Goal: Transaction & Acquisition: Obtain resource

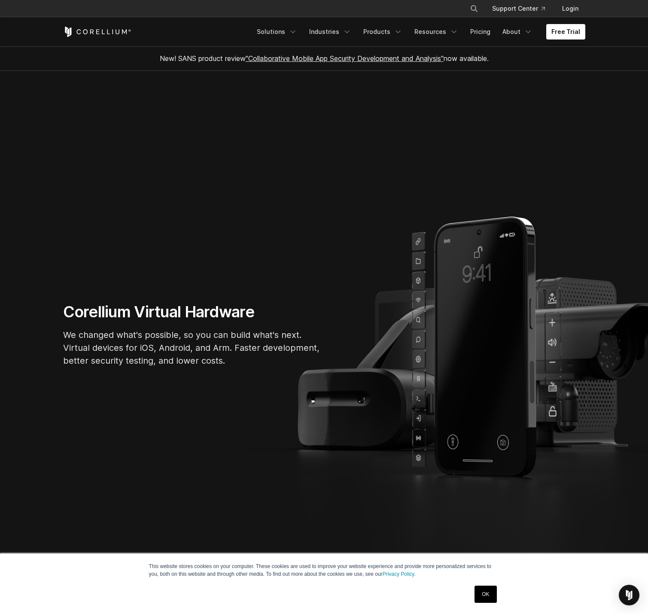
click at [348, 61] on link ""Collaborative Mobile App Security Development and Analysis"" at bounding box center [345, 58] width 198 height 9
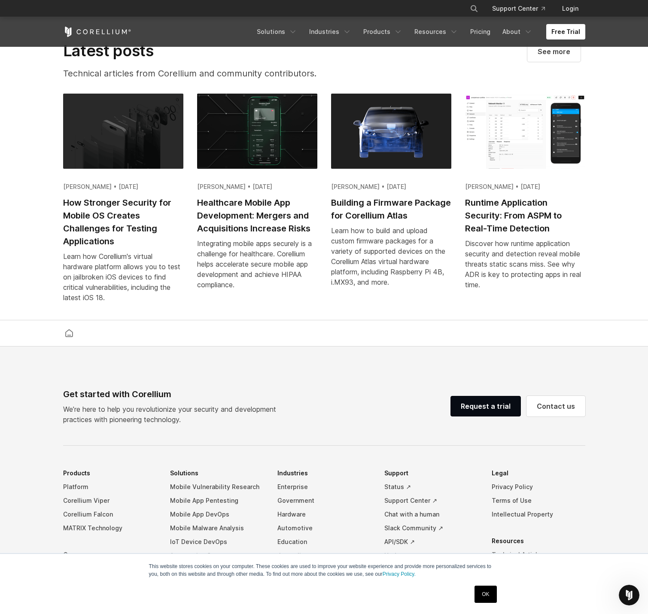
scroll to position [1869, 0]
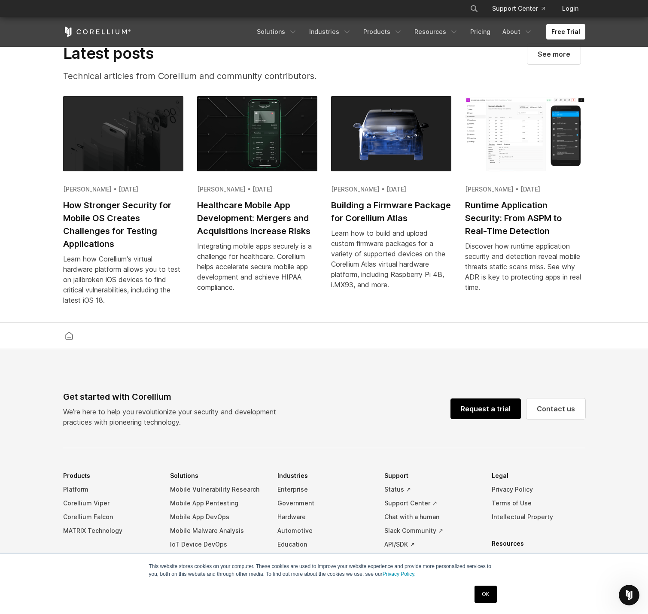
click at [490, 419] on link "Request a trial" at bounding box center [485, 408] width 70 height 21
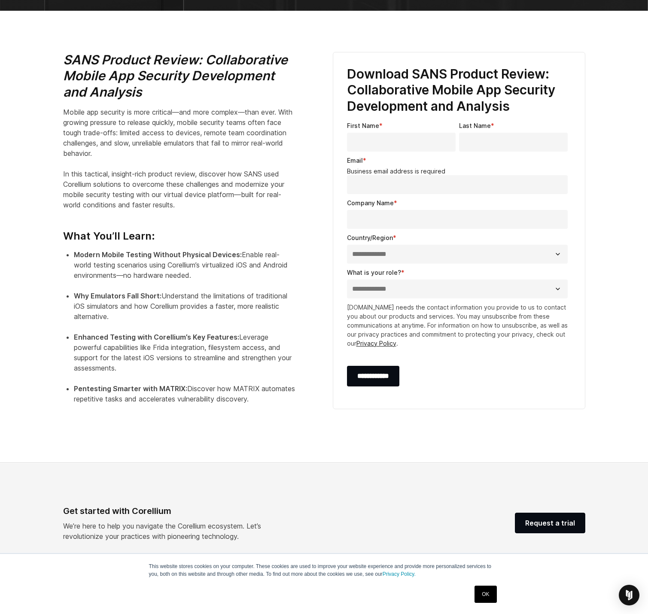
scroll to position [265, 0]
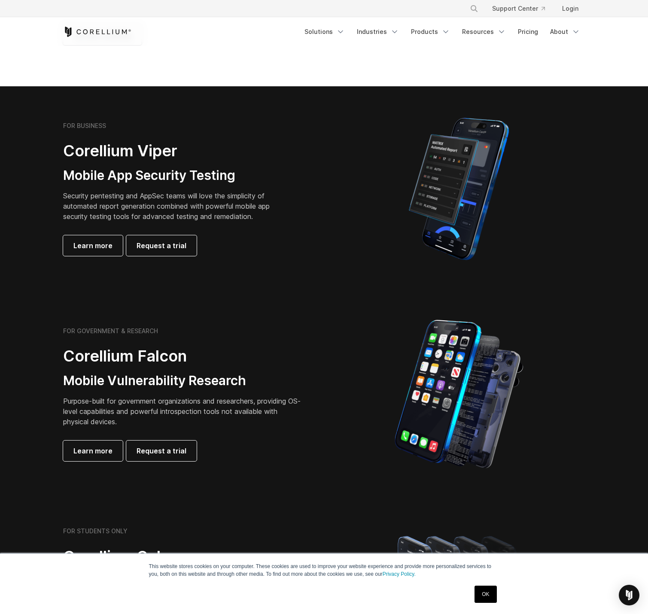
scroll to position [136, 0]
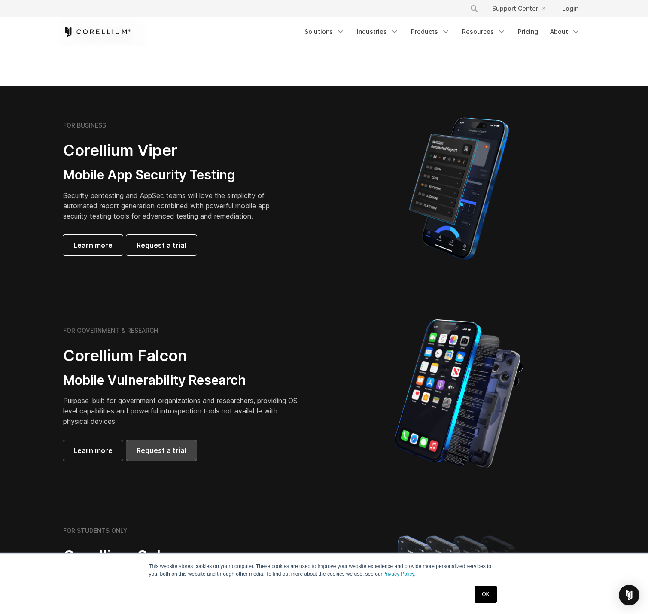
click at [161, 459] on link "Request a trial" at bounding box center [161, 450] width 70 height 21
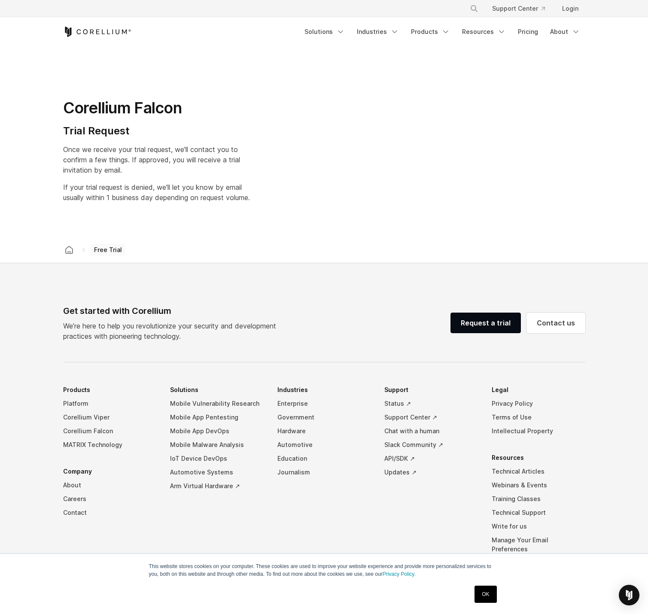
select select "**"
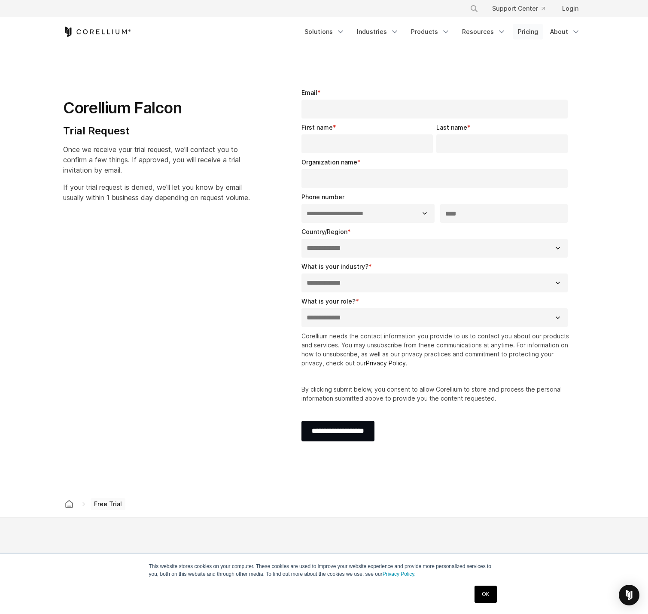
click at [521, 30] on link "Pricing" at bounding box center [528, 31] width 30 height 15
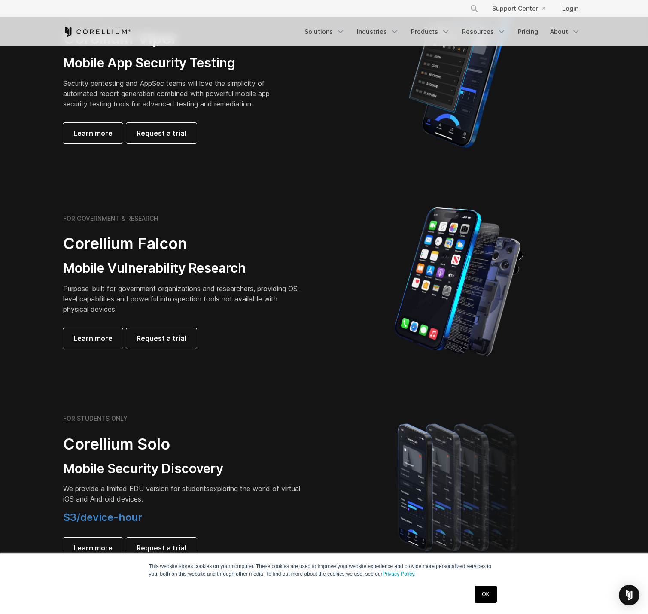
scroll to position [245, 0]
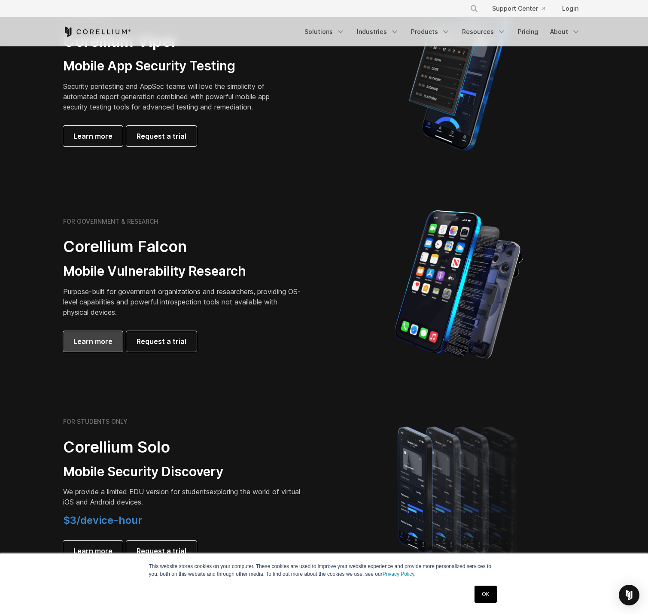
click at [94, 340] on span "Learn more" at bounding box center [92, 341] width 39 height 10
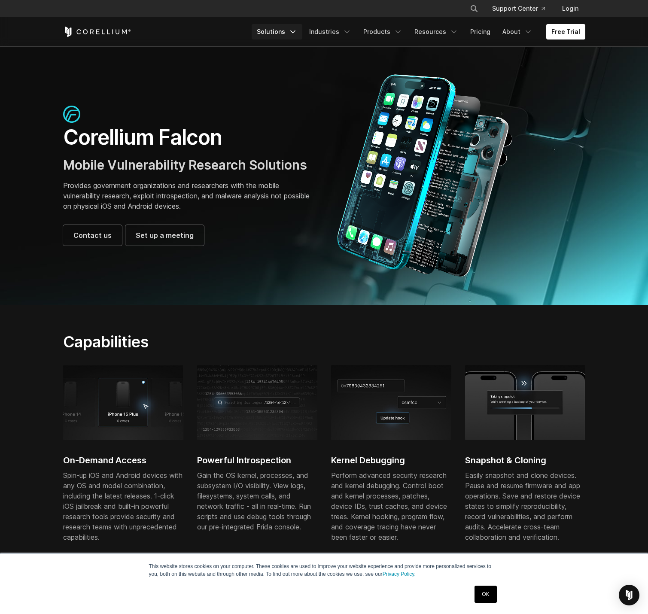
click at [297, 33] on icon "Navigation Menu" at bounding box center [293, 31] width 9 height 9
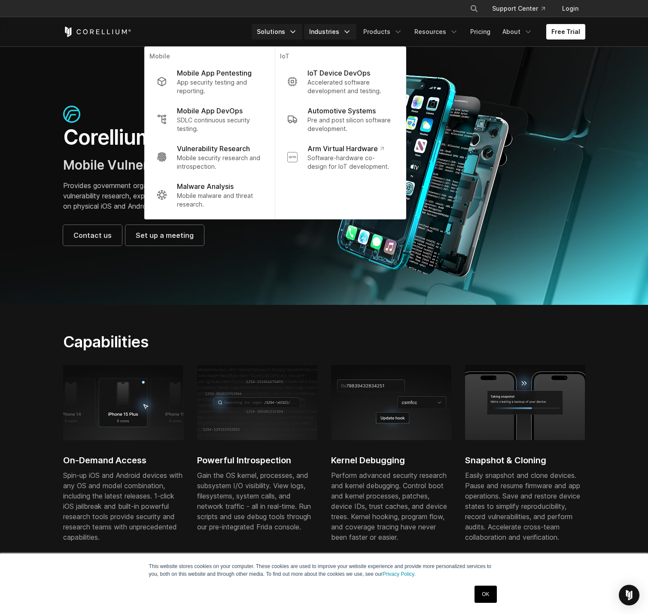
click at [351, 30] on icon "Navigation Menu" at bounding box center [347, 31] width 9 height 9
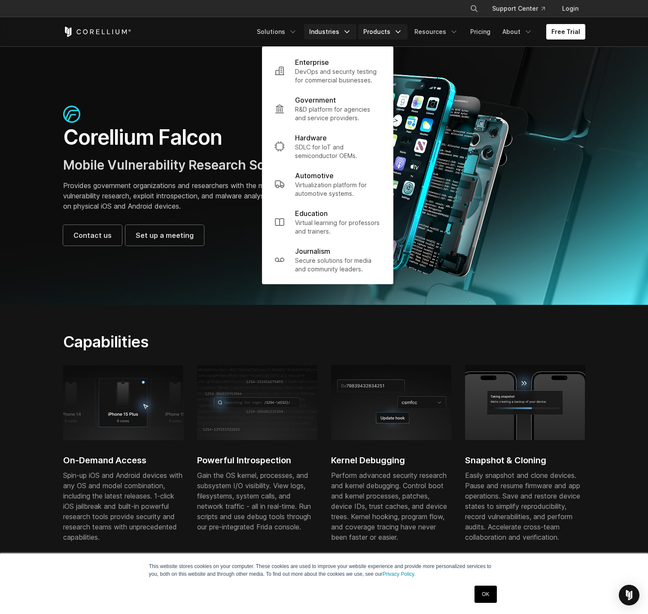
click at [400, 29] on icon "Navigation Menu" at bounding box center [398, 31] width 9 height 9
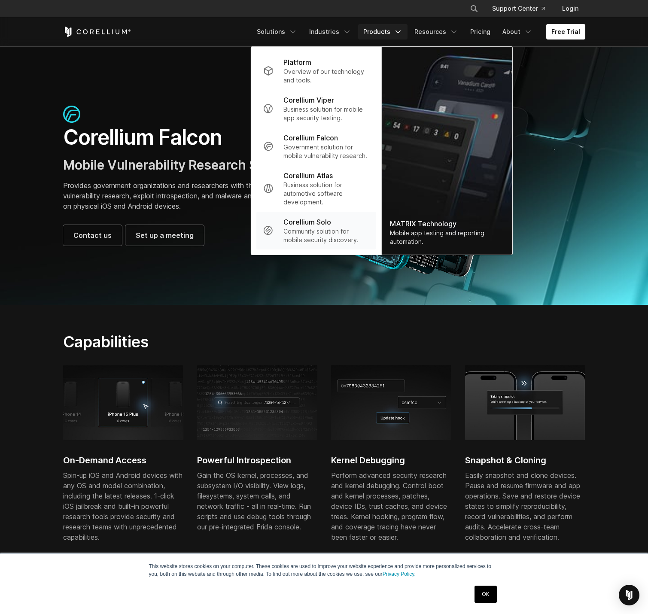
click at [311, 225] on p "Corellium Solo" at bounding box center [307, 222] width 48 height 10
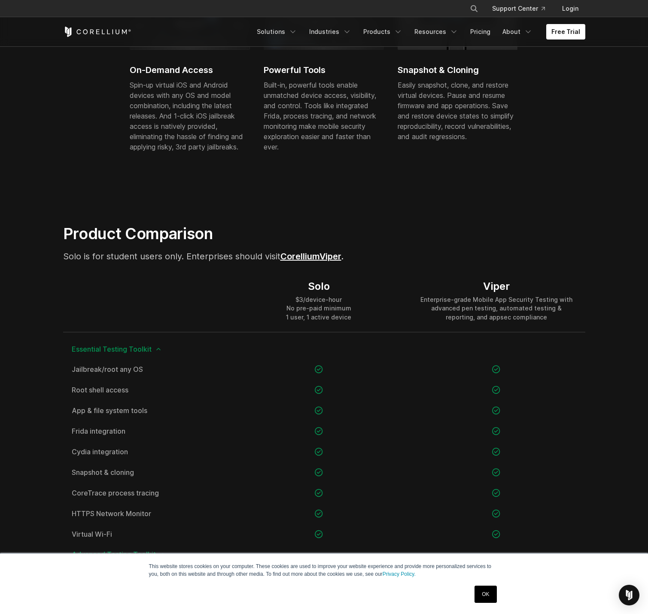
scroll to position [228, 0]
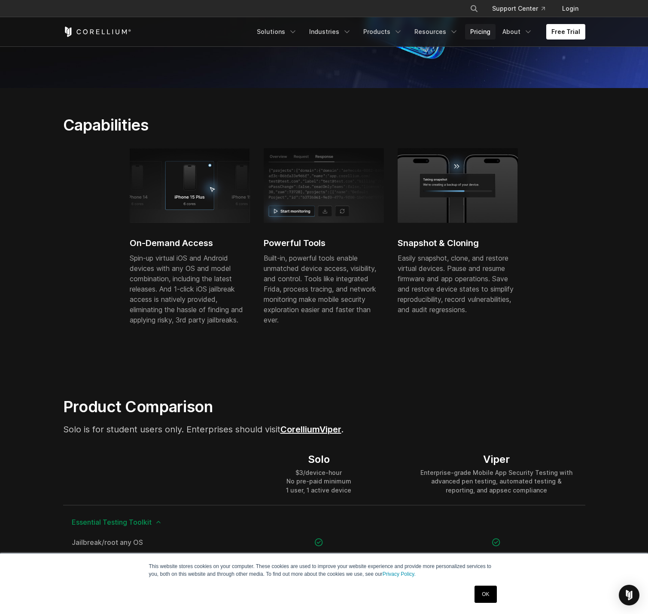
click at [477, 29] on link "Pricing" at bounding box center [480, 31] width 30 height 15
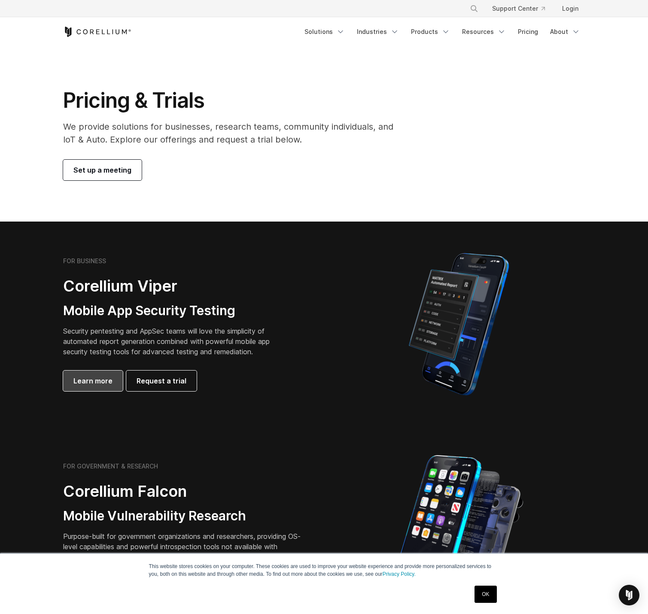
click at [104, 387] on link "Learn more" at bounding box center [93, 381] width 60 height 21
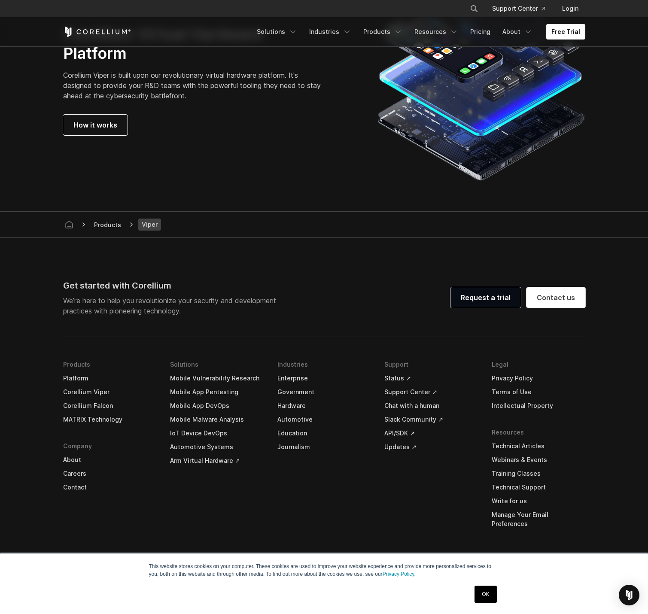
scroll to position [2319, 0]
click at [488, 32] on link "Pricing" at bounding box center [480, 31] width 30 height 15
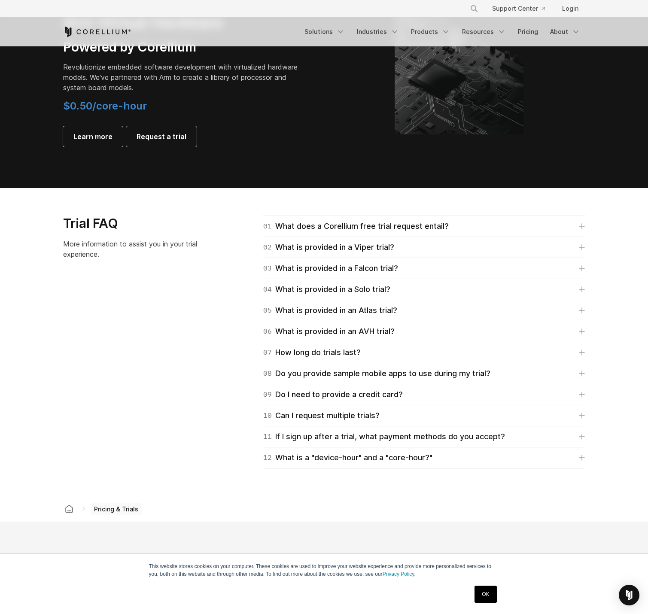
scroll to position [1094, 0]
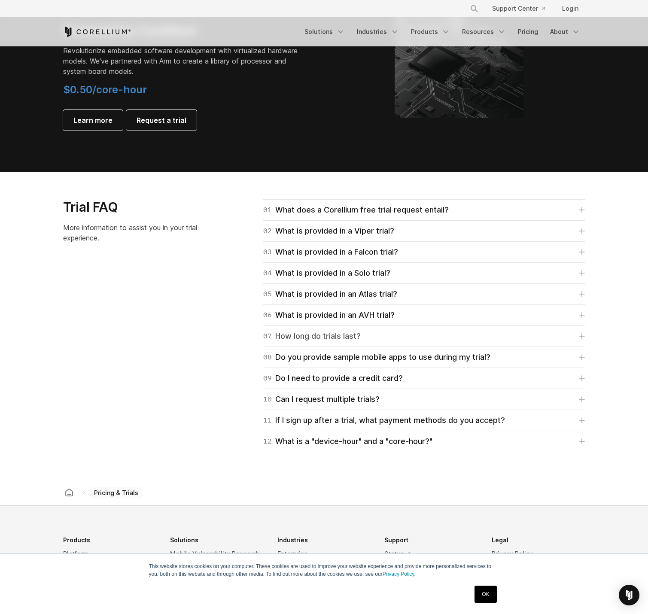
click at [449, 337] on link "07 How long do trials last?" at bounding box center [424, 336] width 322 height 12
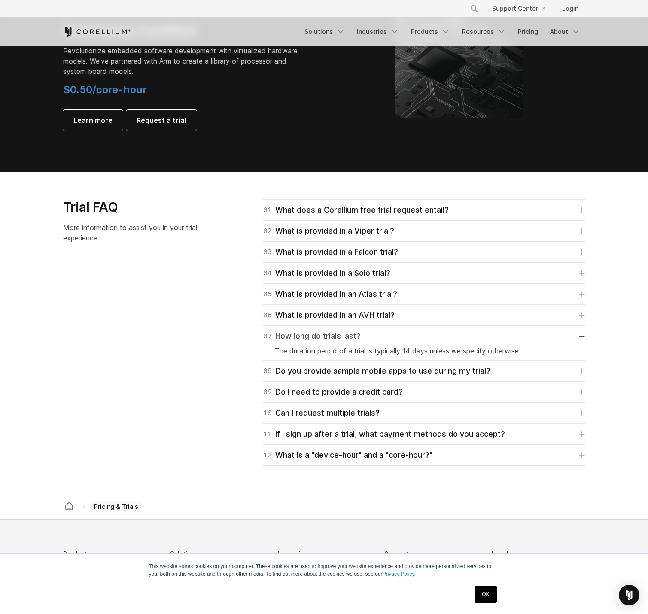
click at [449, 337] on link "07 How long do trials last?" at bounding box center [424, 336] width 322 height 12
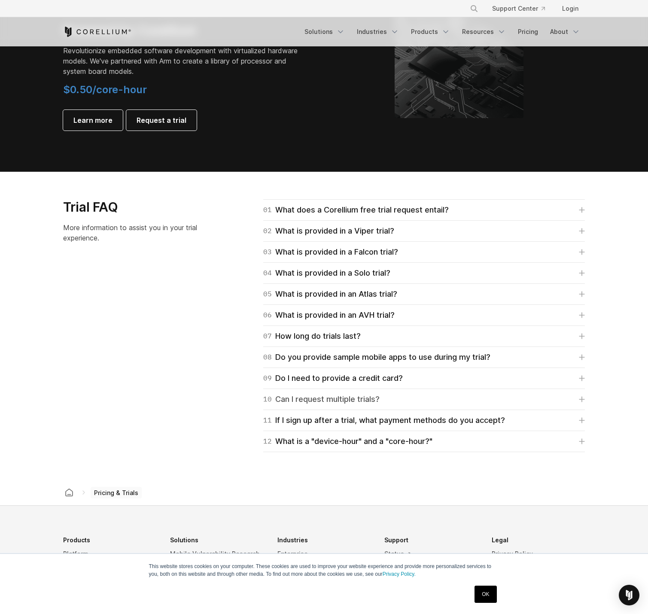
click at [438, 404] on link "10 Can I request multiple trials?" at bounding box center [424, 399] width 322 height 12
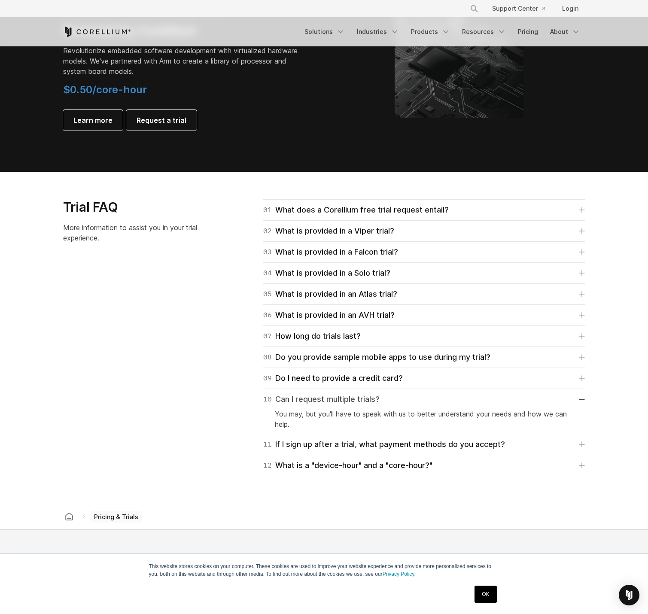
click at [438, 404] on link "10 Can I request multiple trials?" at bounding box center [424, 399] width 322 height 12
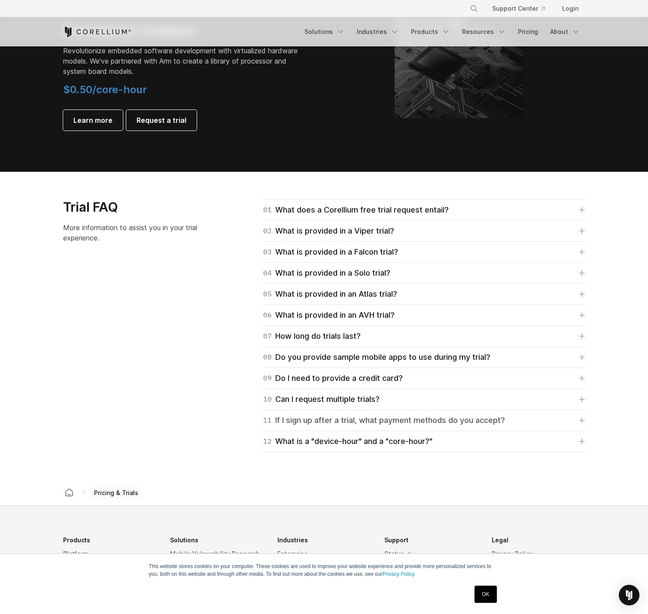
click at [435, 424] on div "11 If I sign up after a trial, what payment methods do you accept?" at bounding box center [384, 420] width 242 height 12
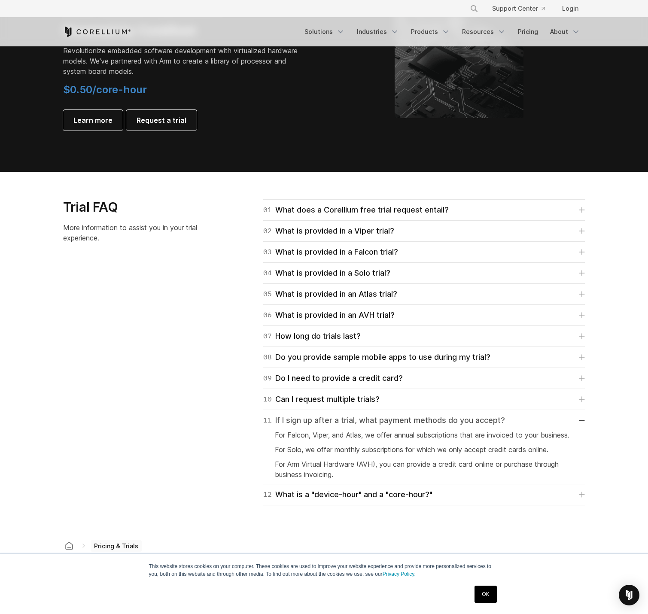
drag, startPoint x: 435, startPoint y: 424, endPoint x: 436, endPoint y: 415, distance: 8.8
click at [436, 415] on div "11 If I sign up after a trial, what payment methods do you accept?" at bounding box center [384, 420] width 242 height 12
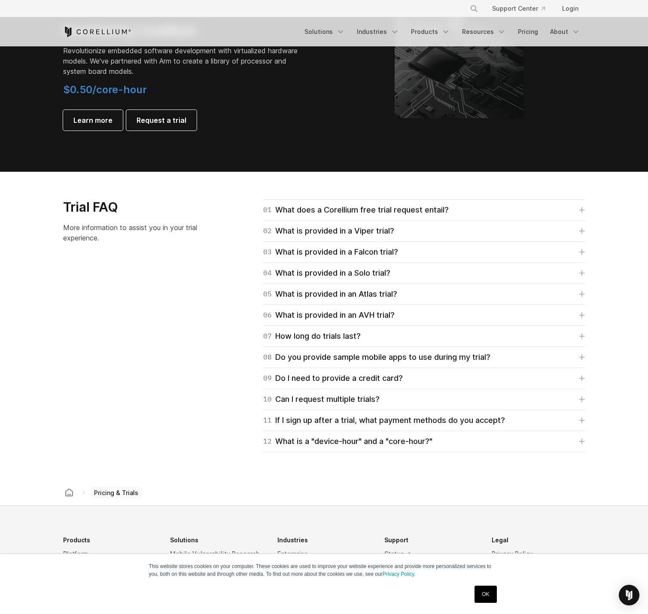
click at [430, 449] on div "12 What is a "device-hour" and a "core-hour?" A device-hour signifies virtual a…" at bounding box center [424, 441] width 322 height 21
click at [430, 444] on div "12 What is a "device-hour" and a "core-hour?"" at bounding box center [347, 441] width 169 height 12
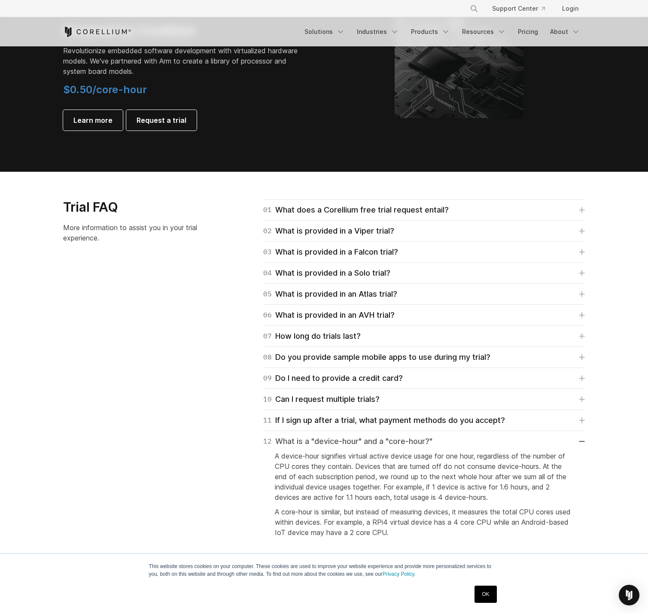
click at [430, 444] on div "12 What is a "device-hour" and a "core-hour?"" at bounding box center [347, 441] width 169 height 12
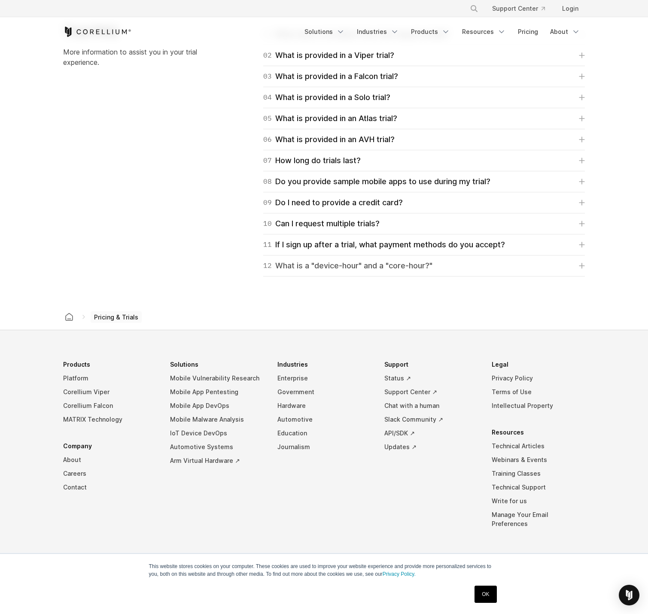
scroll to position [1269, 0]
